Goal: Task Accomplishment & Management: Use online tool/utility

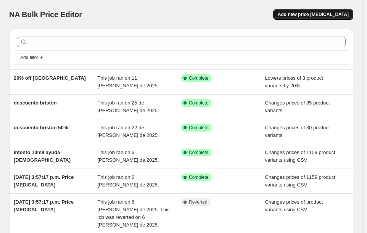
click at [327, 12] on span "Add new price [MEDICAL_DATA]" at bounding box center [313, 14] width 71 height 6
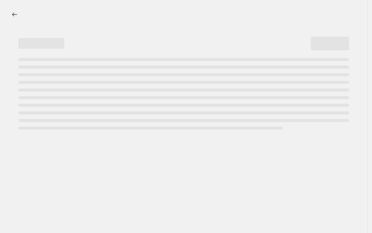
select select "percentage"
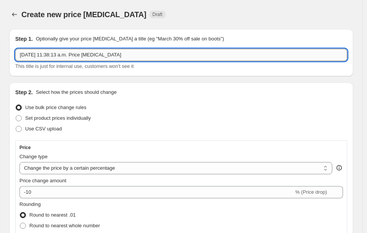
click at [82, 52] on input "[DATE] 11:38:13 a.m. Price [MEDICAL_DATA]" at bounding box center [181, 55] width 332 height 12
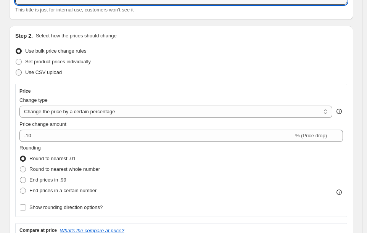
scroll to position [62, 0]
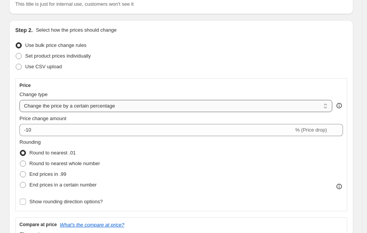
type input "descuento cambio de hora"
click at [39, 107] on select "Change the price to a certain amount Change the price by a certain amount Chang…" at bounding box center [175, 106] width 313 height 12
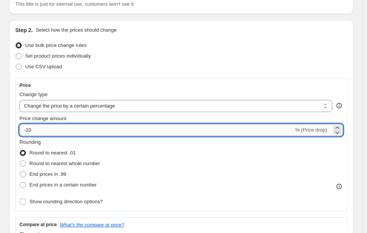
click at [89, 131] on input "-10" at bounding box center [156, 130] width 275 height 12
type input "-1"
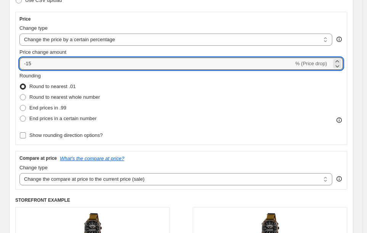
scroll to position [129, 0]
type input "-15"
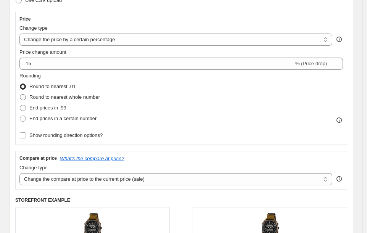
click at [26, 96] on label "Round to nearest whole number" at bounding box center [59, 97] width 81 height 11
click at [20, 95] on input "Round to nearest whole number" at bounding box center [20, 94] width 0 height 0
radio input "true"
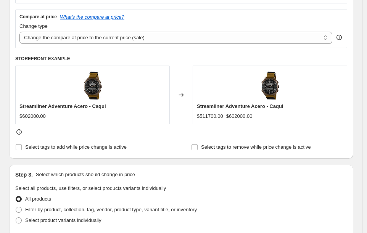
scroll to position [260, 0]
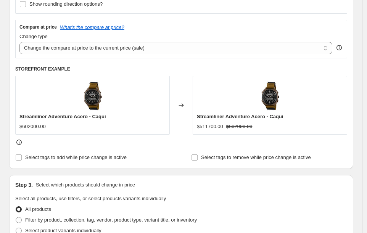
click at [59, 55] on div "Compare at price What's the compare at price? Change type Change the compare at…" at bounding box center [181, 39] width 332 height 38
click at [60, 53] on select "Change the compare at price to the current price (sale) Change the compare at p…" at bounding box center [175, 48] width 313 height 12
select select "percentage"
click at [19, 42] on select "Change the compare at price to the current price (sale) Change the compare at p…" at bounding box center [175, 48] width 313 height 12
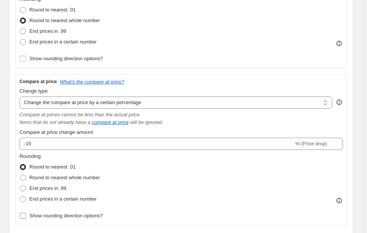
scroll to position [195, 0]
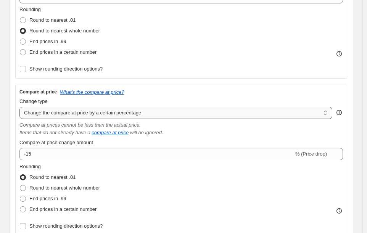
click at [100, 112] on select "Change the compare at price to the current price (sale) Change the compare at p…" at bounding box center [175, 113] width 313 height 12
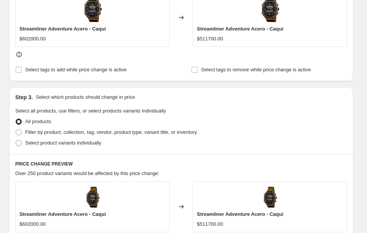
scroll to position [487, 0]
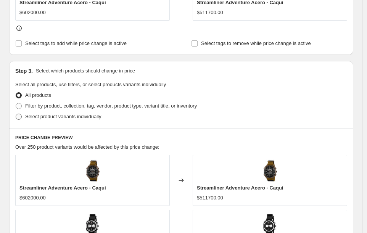
click at [20, 118] on span at bounding box center [19, 117] width 6 height 6
click at [16, 114] on input "Select product variants individually" at bounding box center [16, 114] width 0 height 0
radio input "true"
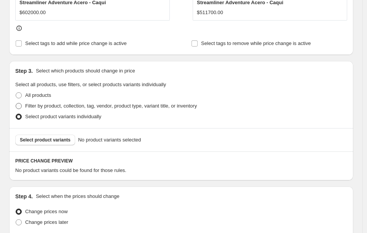
click at [19, 105] on span at bounding box center [19, 106] width 6 height 6
click at [16, 104] on input "Filter by product, collection, tag, vendor, product type, variant title, or inv…" at bounding box center [16, 103] width 0 height 0
radio input "true"
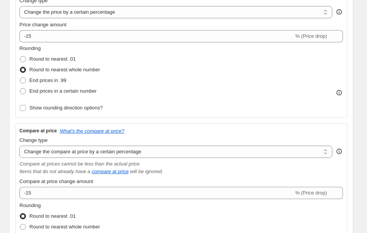
scroll to position [139, 0]
